Goal: Task Accomplishment & Management: Manage account settings

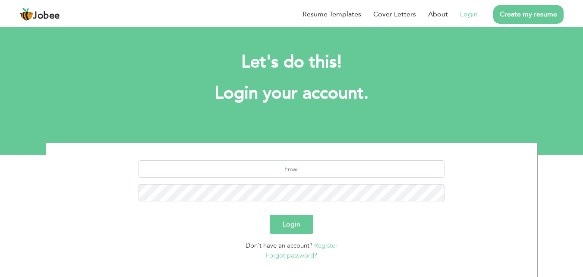
click at [471, 13] on link "Login" at bounding box center [469, 14] width 18 height 10
click at [297, 177] on input "text" at bounding box center [292, 168] width 306 height 17
click at [307, 170] on input "ammadjeans85@hotmail.com" at bounding box center [292, 168] width 306 height 17
type input "[EMAIL_ADDRESS][DOMAIN_NAME]"
click at [270, 215] on button "Login" at bounding box center [292, 224] width 44 height 19
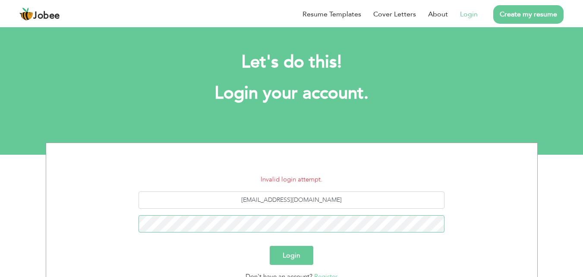
click at [270, 246] on button "Login" at bounding box center [292, 255] width 44 height 19
drag, startPoint x: 352, startPoint y: 199, endPoint x: 172, endPoint y: 172, distance: 181.5
click at [172, 172] on section "Invalid login attempt. ammadjeans85@gmail.com Login Don't have an account? Regi…" at bounding box center [292, 224] width 478 height 162
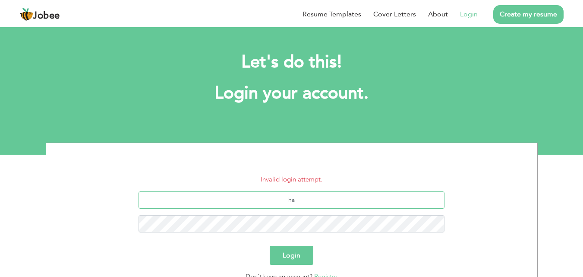
type input "h"
type input "halimaamjad46@hotmail.com"
click at [281, 249] on button "Login" at bounding box center [292, 255] width 44 height 19
click at [270, 246] on button "Login" at bounding box center [292, 255] width 44 height 19
